Goal: Transaction & Acquisition: Purchase product/service

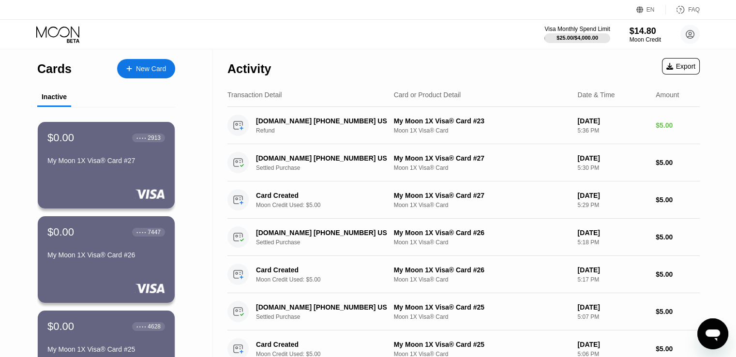
click at [163, 68] on div "New Card" at bounding box center [151, 69] width 30 height 8
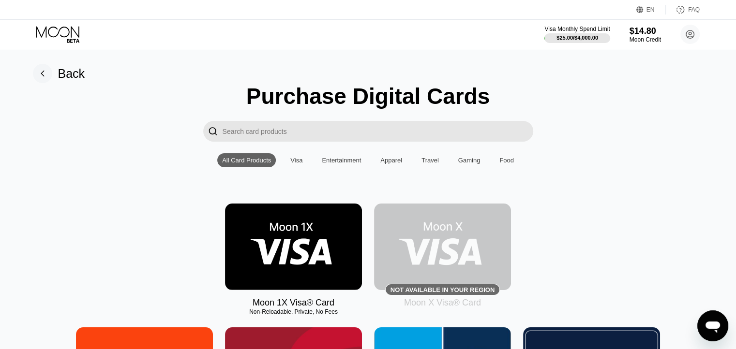
click at [294, 244] on img at bounding box center [293, 247] width 137 height 87
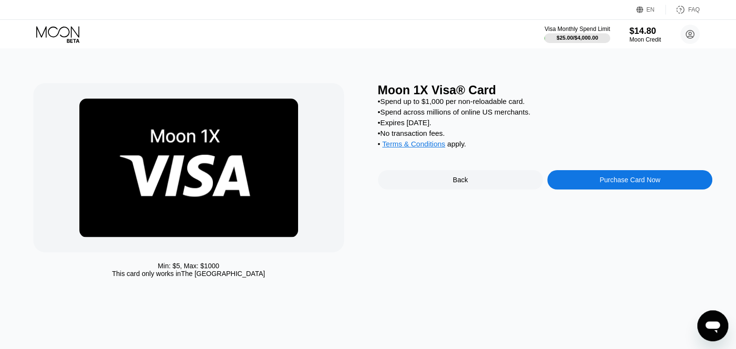
click at [620, 184] on div "Purchase Card Now" at bounding box center [629, 180] width 60 height 8
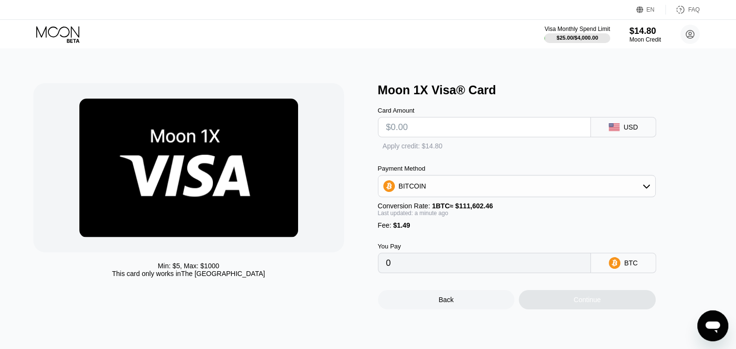
click at [424, 134] on input "text" at bounding box center [484, 127] width 196 height 19
click at [423, 133] on input "text" at bounding box center [484, 127] width 196 height 19
type input "$5"
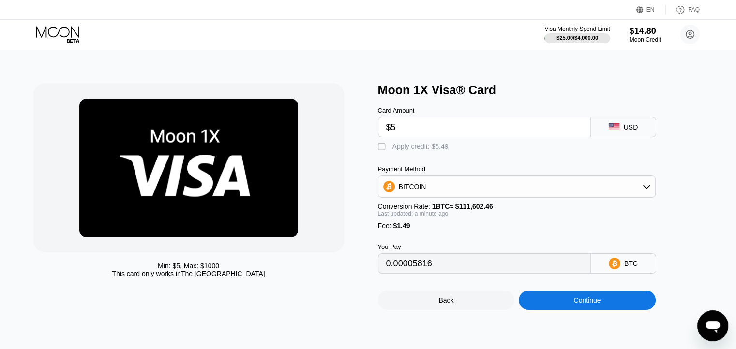
type input "0.00005816"
type input "$5"
click at [384, 149] on div "" at bounding box center [383, 147] width 10 height 10
type input "0"
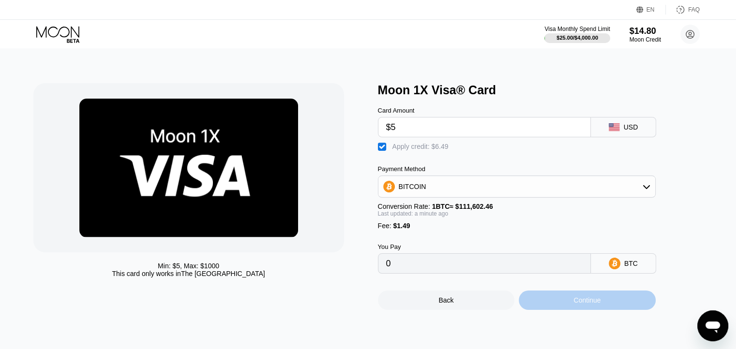
click at [595, 310] on div "Continue" at bounding box center [587, 300] width 137 height 19
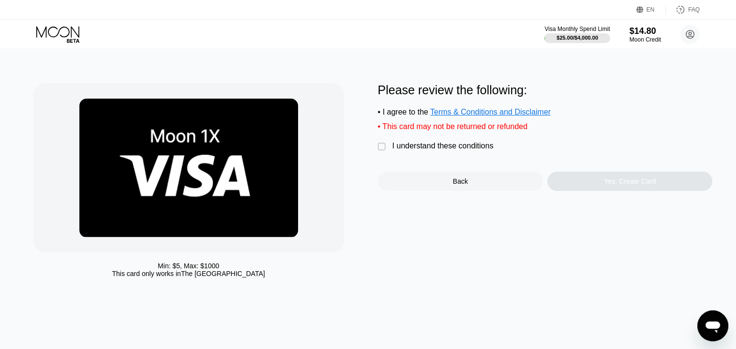
click at [378, 151] on div "" at bounding box center [383, 147] width 10 height 10
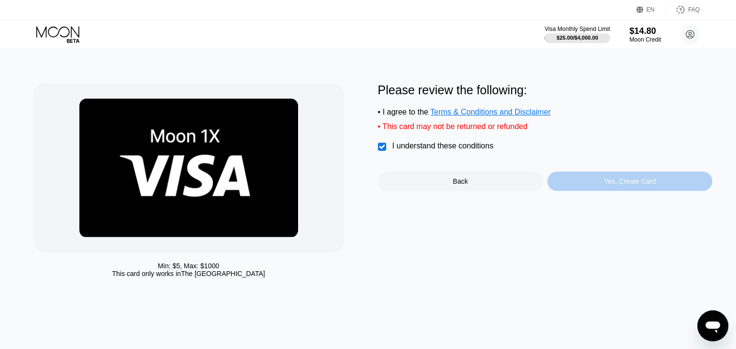
click at [596, 190] on div "Yes, Create Card" at bounding box center [629, 181] width 165 height 19
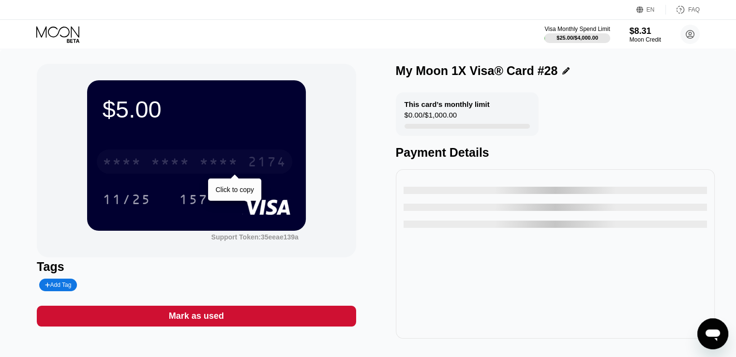
click at [184, 161] on div "* * * *" at bounding box center [170, 162] width 39 height 15
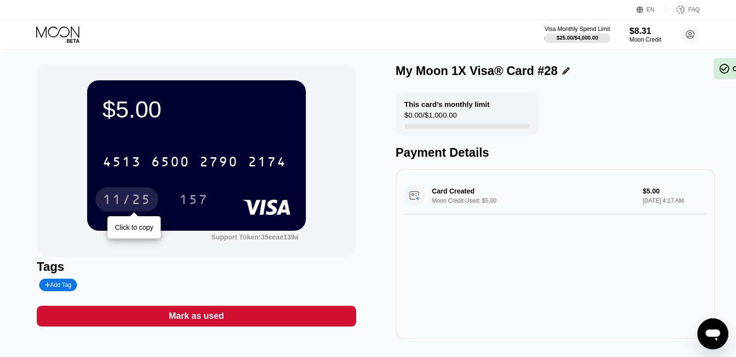
click at [132, 198] on div "11/25" at bounding box center [127, 200] width 48 height 15
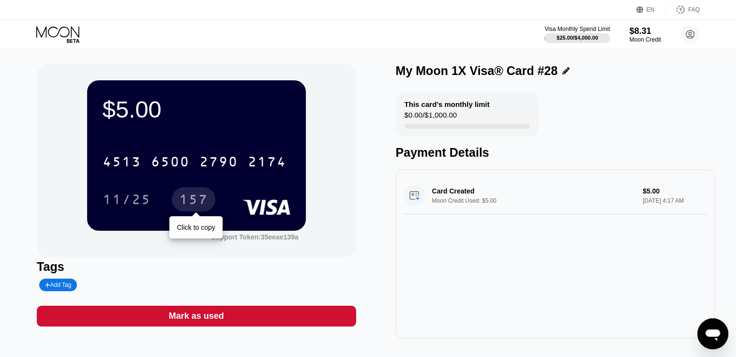
click at [195, 202] on div "157" at bounding box center [193, 200] width 29 height 15
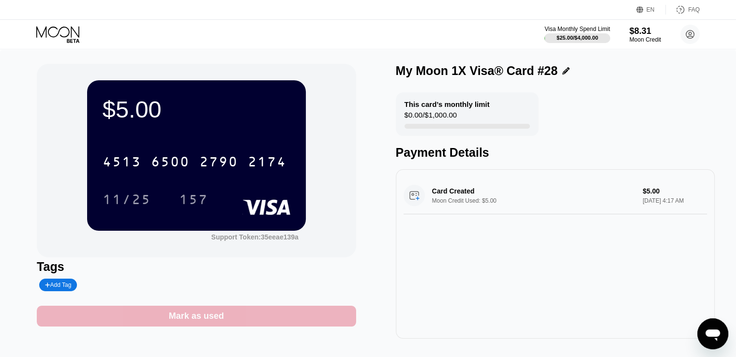
click at [225, 319] on div "Mark as used" at bounding box center [196, 316] width 319 height 21
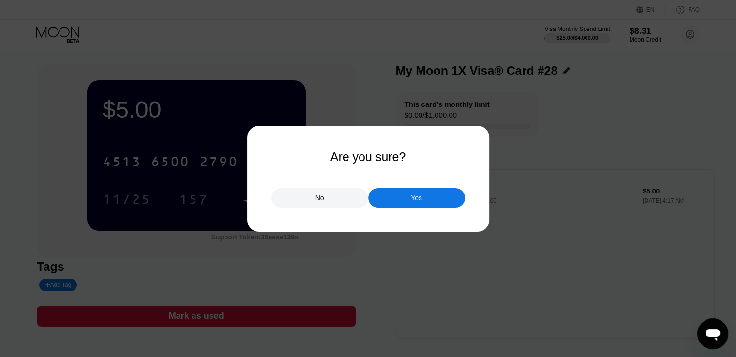
click at [425, 199] on div "Yes" at bounding box center [416, 197] width 97 height 19
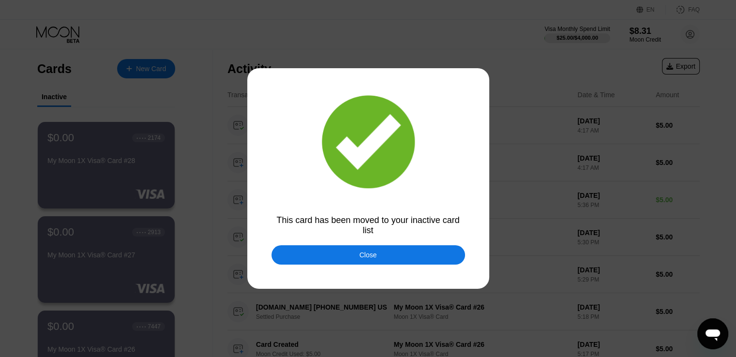
click at [400, 259] on div "Close" at bounding box center [367, 254] width 193 height 19
